Goal: Find specific page/section: Find specific page/section

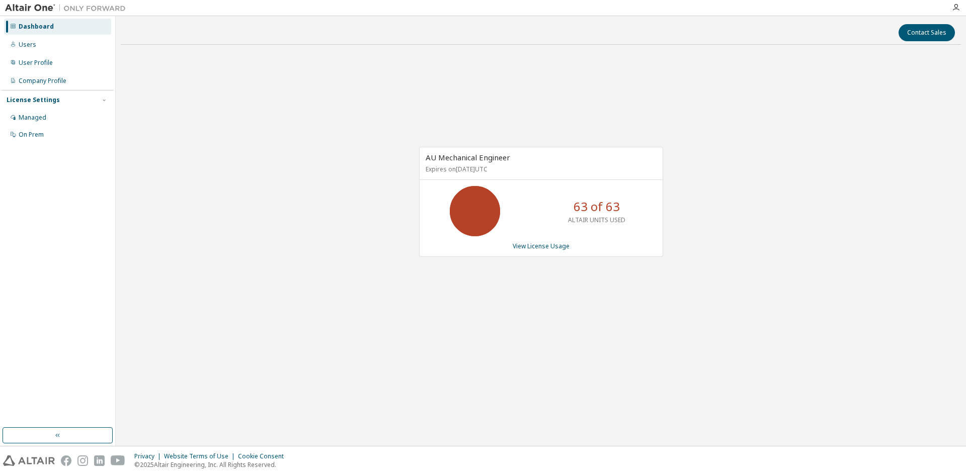
drag, startPoint x: 0, startPoint y: 0, endPoint x: 168, endPoint y: 120, distance: 206.3
click at [168, 120] on div "AU Mechanical Engineer Expires on [DATE] UTC 63 of 63 ALTAIR UNITS USED View Li…" at bounding box center [541, 207] width 840 height 309
